Goal: Task Accomplishment & Management: Manage account settings

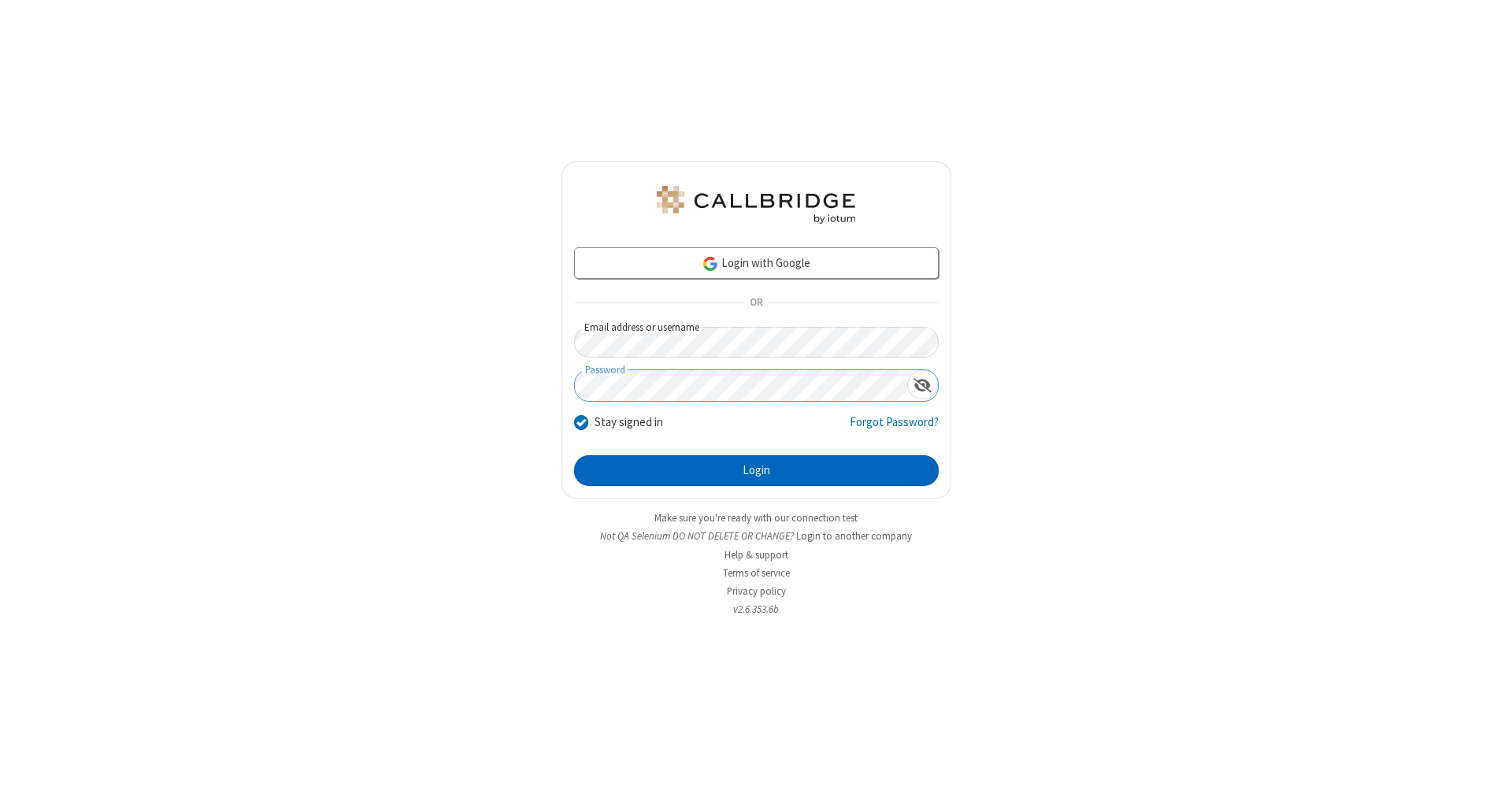
click at [756, 471] on button "Login" at bounding box center [756, 471] width 364 height 31
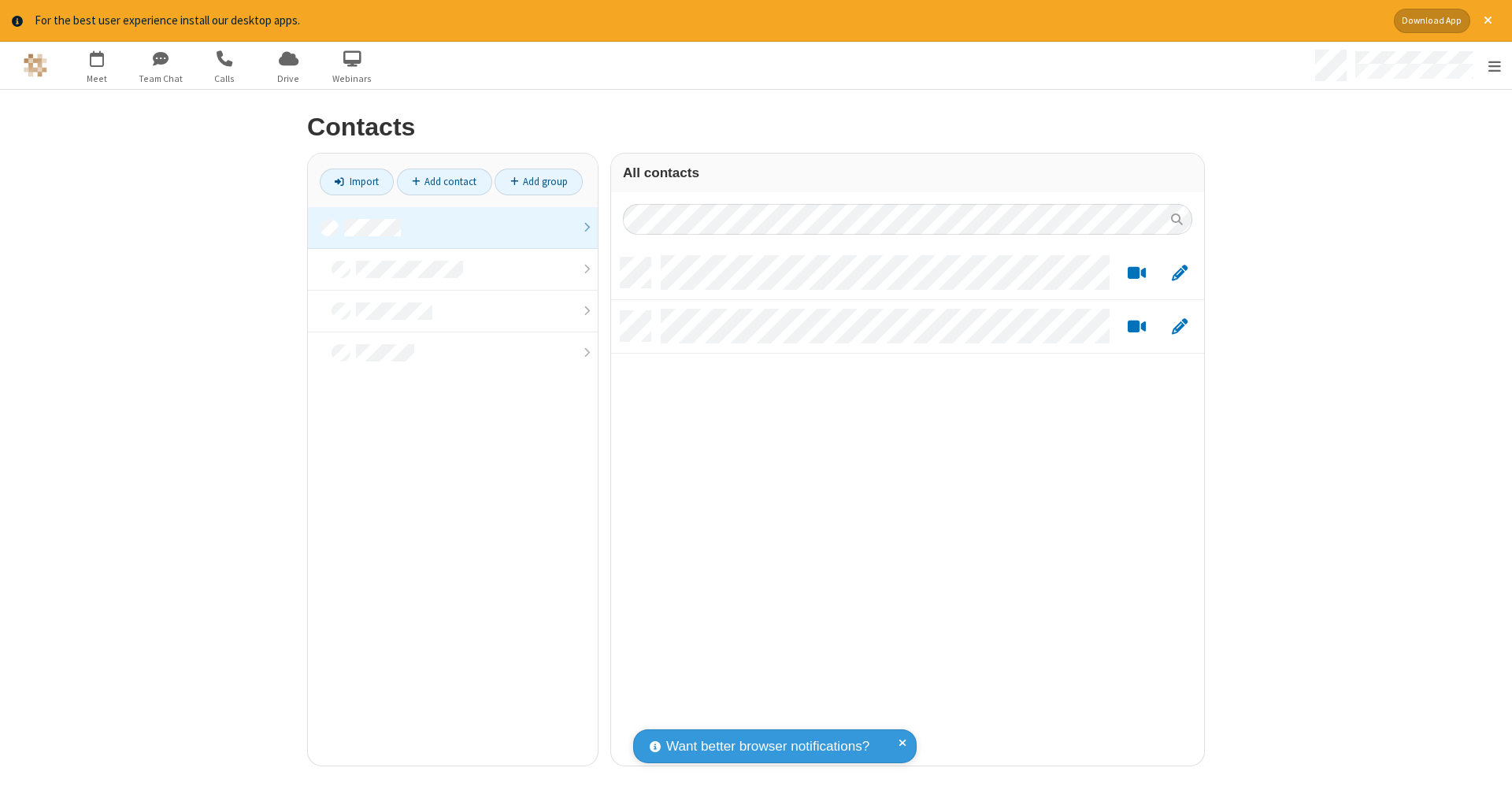
click at [446, 227] on link at bounding box center [453, 228] width 290 height 42
click at [438, 181] on link "Add contact" at bounding box center [444, 182] width 95 height 27
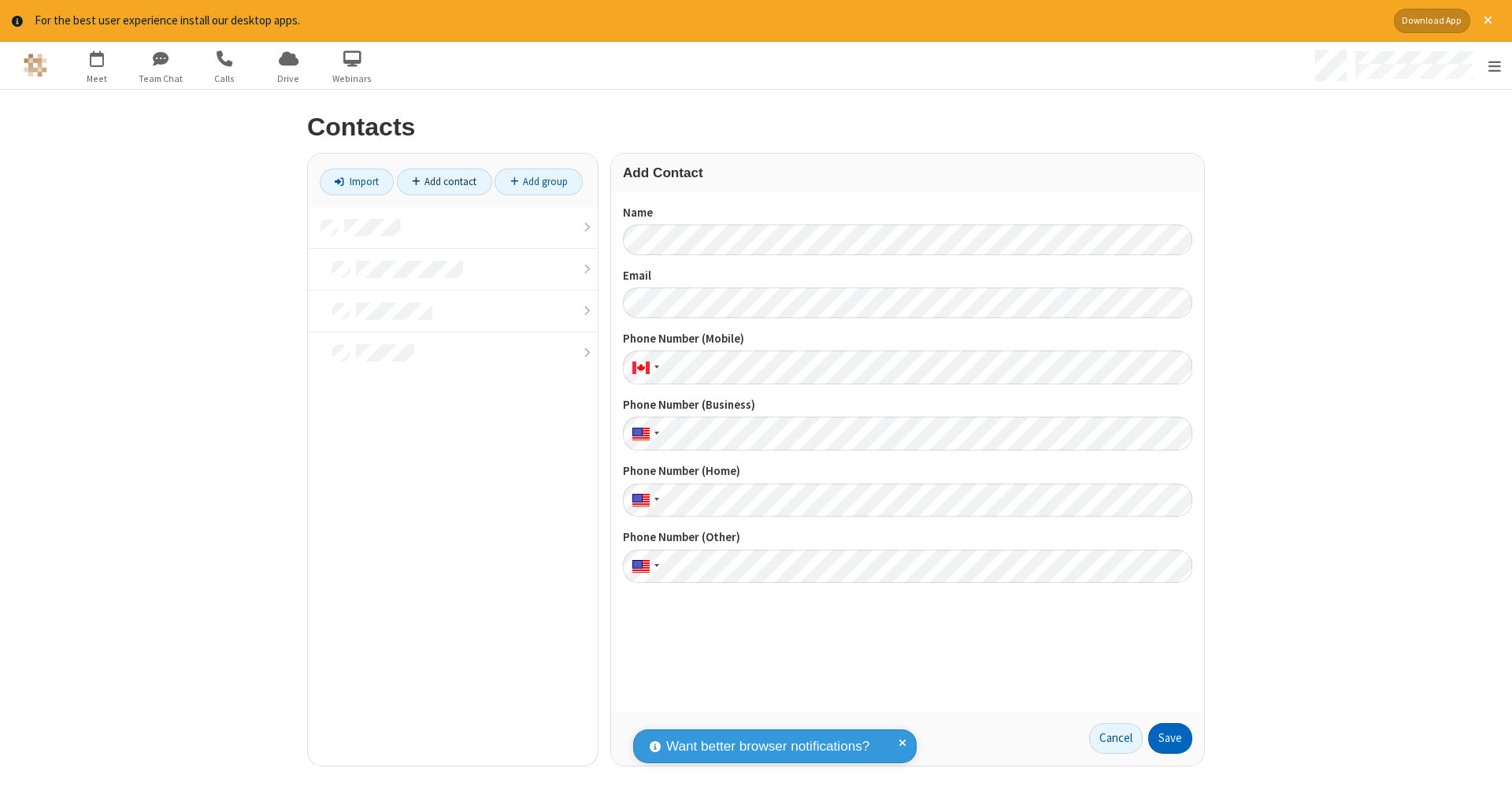
click at [1164, 738] on button "Save" at bounding box center [1169, 739] width 44 height 31
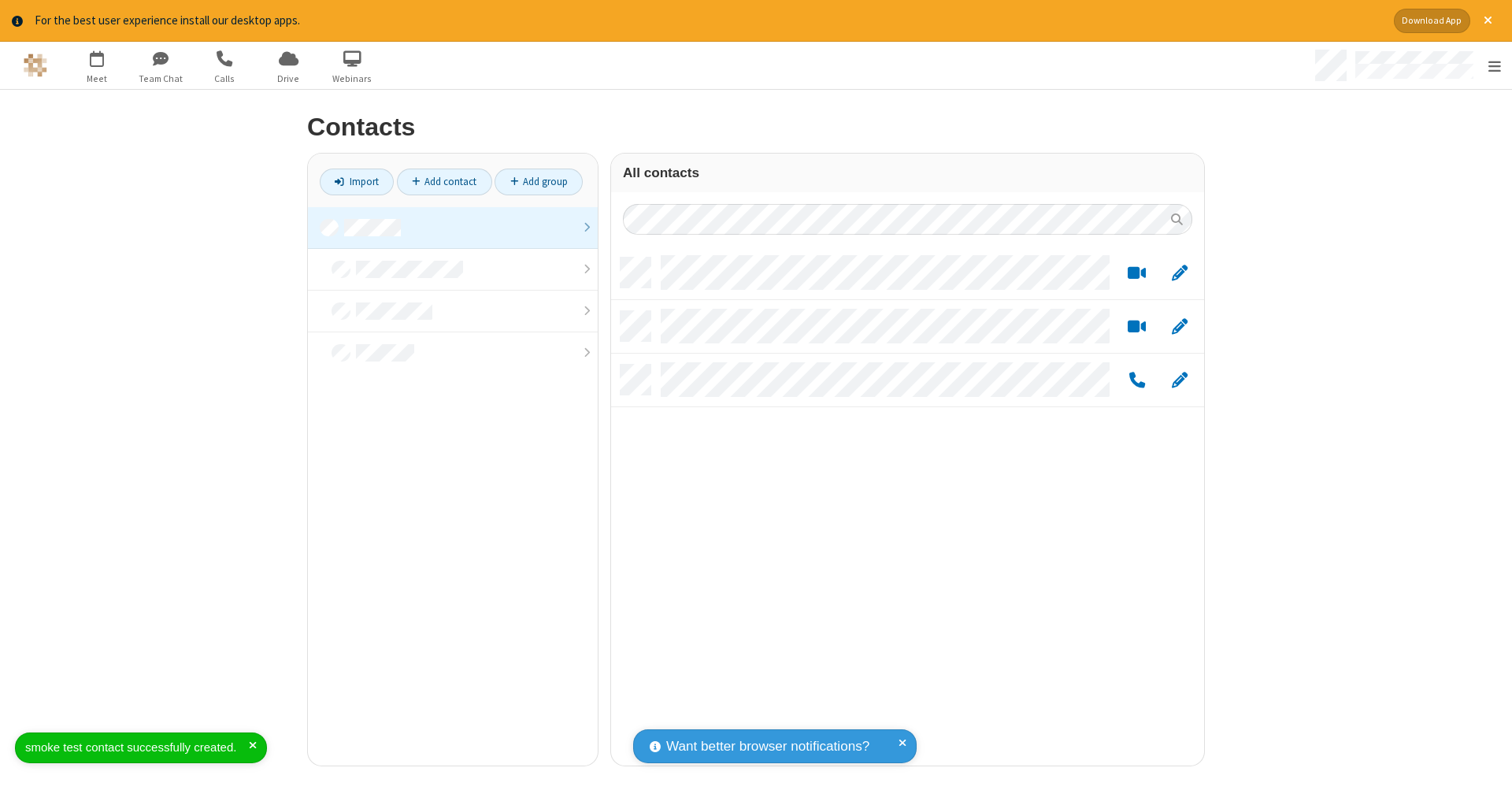
scroll to position [508, 581]
